Goal: Task Accomplishment & Management: Use online tool/utility

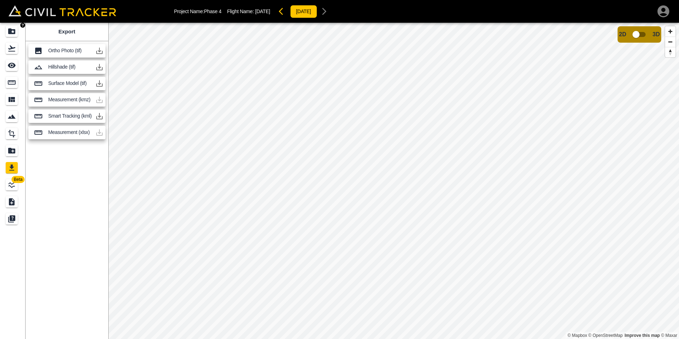
click at [9, 33] on icon "Projects" at bounding box center [11, 31] width 7 height 6
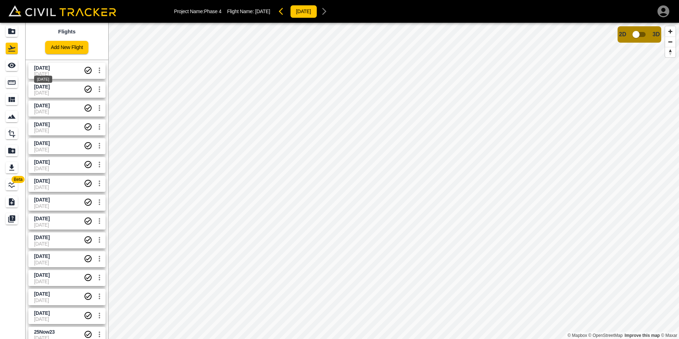
click at [50, 70] on span "[DATE]" at bounding box center [42, 68] width 16 height 6
click at [6, 64] on div "See" at bounding box center [12, 65] width 12 height 11
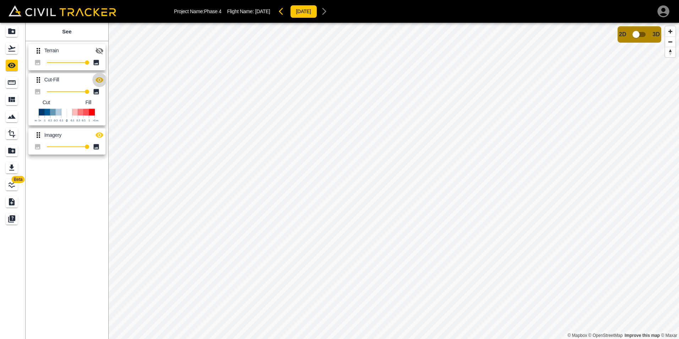
click at [101, 80] on icon "button" at bounding box center [99, 80] width 9 height 9
click at [641, 34] on input "checkbox" at bounding box center [636, 35] width 41 height 14
click at [12, 28] on icon "Projects" at bounding box center [11, 31] width 9 height 9
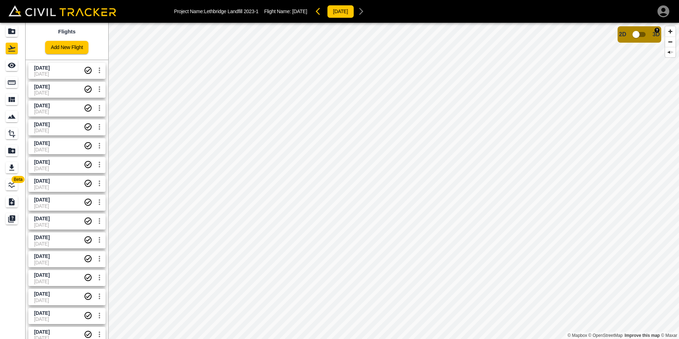
click at [639, 34] on input "checkbox" at bounding box center [636, 35] width 41 height 14
click at [648, 32] on input "checkbox" at bounding box center [657, 33] width 41 height 14
click at [639, 34] on input "checkbox" at bounding box center [636, 35] width 41 height 14
click at [651, 33] on input "checkbox" at bounding box center [657, 33] width 41 height 14
click at [642, 33] on input "checkbox" at bounding box center [636, 35] width 41 height 14
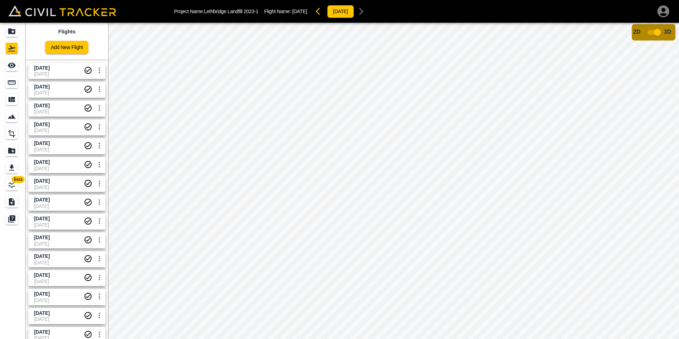
click at [651, 32] on input "checkbox" at bounding box center [657, 33] width 41 height 14
click at [12, 86] on icon "Measure" at bounding box center [11, 82] width 9 height 9
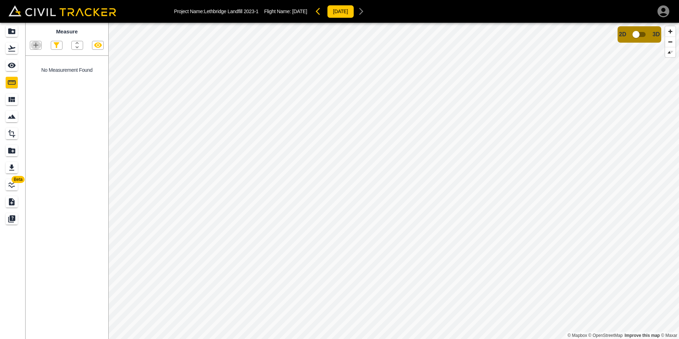
click at [36, 43] on icon "button" at bounding box center [36, 45] width 9 height 9
click at [37, 69] on p "Polyline" at bounding box center [34, 69] width 16 height 6
click at [33, 46] on icon "button" at bounding box center [35, 45] width 5 height 5
click at [33, 67] on p "Polyline" at bounding box center [34, 69] width 16 height 6
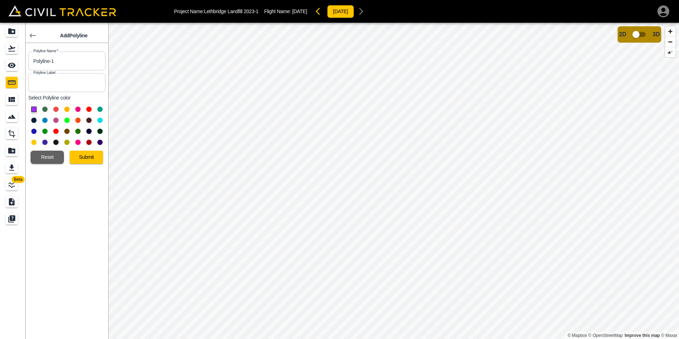
drag, startPoint x: 67, startPoint y: 119, endPoint x: 72, endPoint y: 140, distance: 21.5
click at [67, 119] on button at bounding box center [66, 120] width 5 height 5
click at [86, 164] on div "Add Polyline Polyline Name   * Polyline-1 Polyline Name * Polyline Label Polyli…" at bounding box center [67, 181] width 83 height 316
click at [88, 158] on button "Submit" at bounding box center [86, 157] width 33 height 13
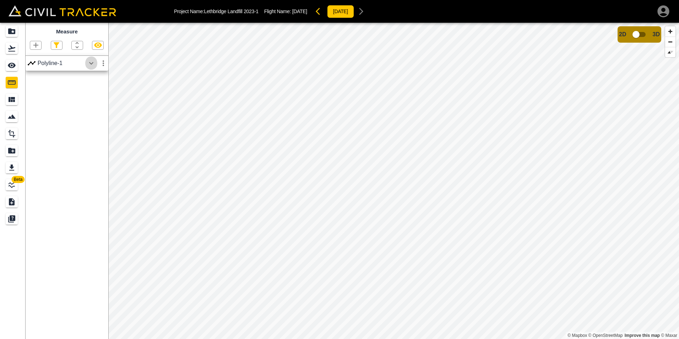
click at [94, 64] on icon "button" at bounding box center [91, 63] width 9 height 9
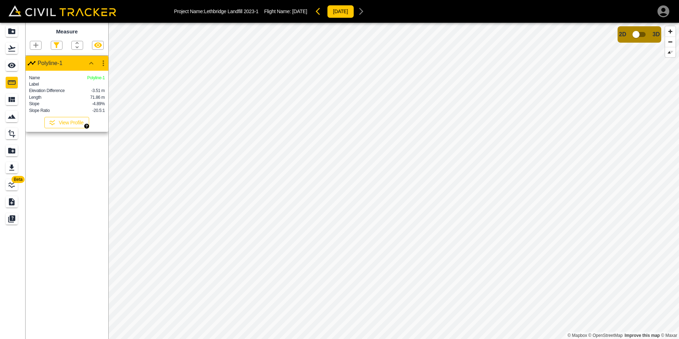
click at [68, 128] on button "View Profile" at bounding box center [66, 122] width 45 height 11
